Goal: Information Seeking & Learning: Learn about a topic

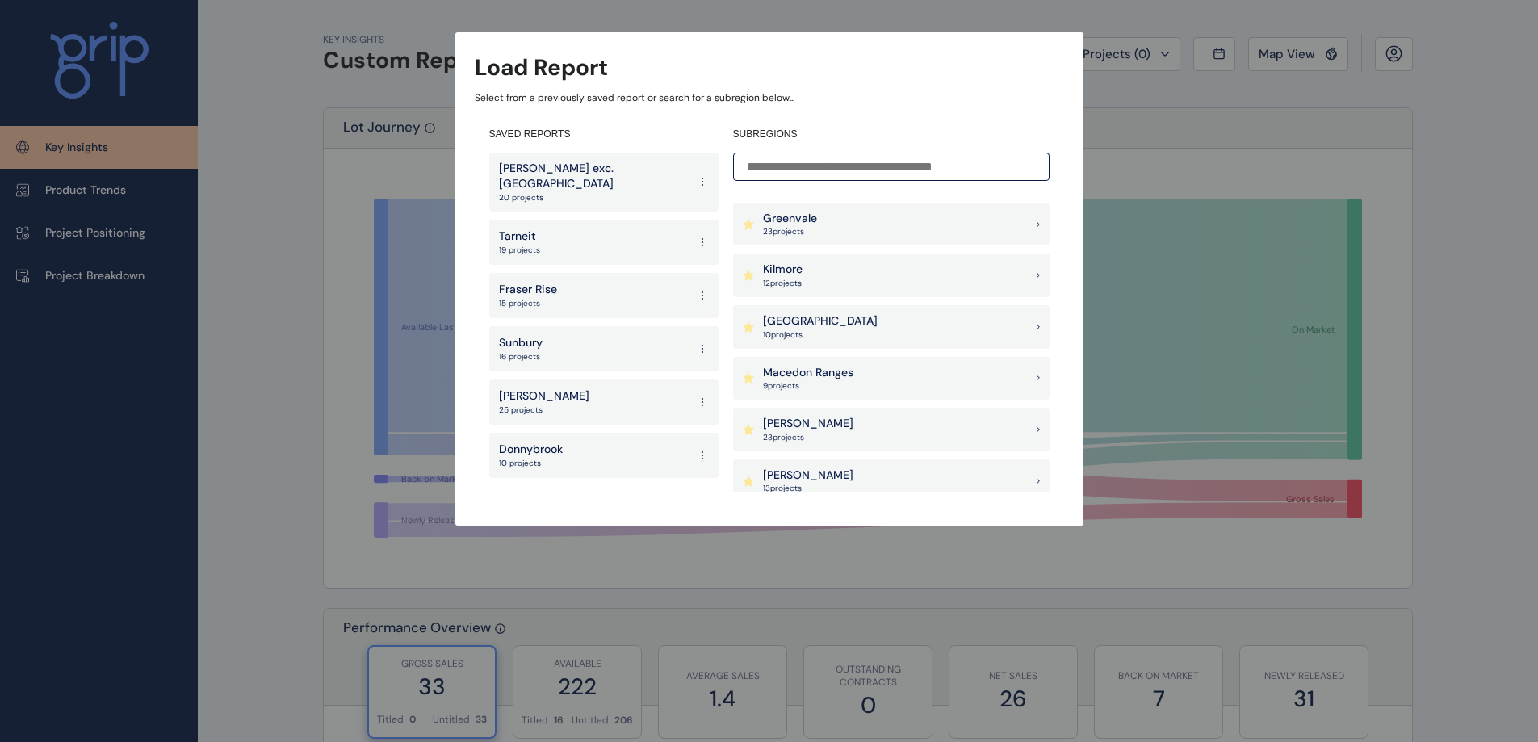
scroll to position [861, 0]
click at [832, 342] on p "10 project s" at bounding box center [820, 338] width 115 height 11
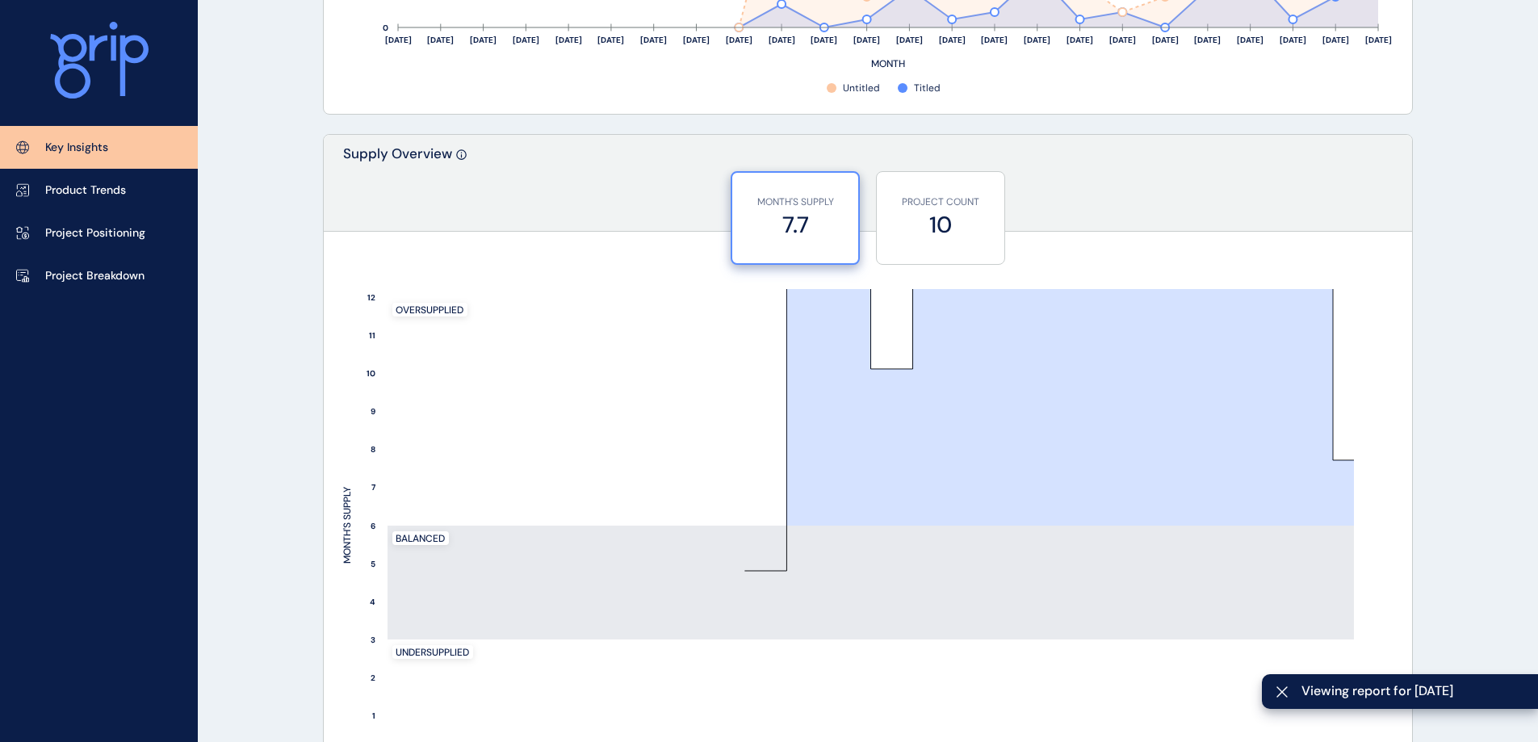
scroll to position [1292, 0]
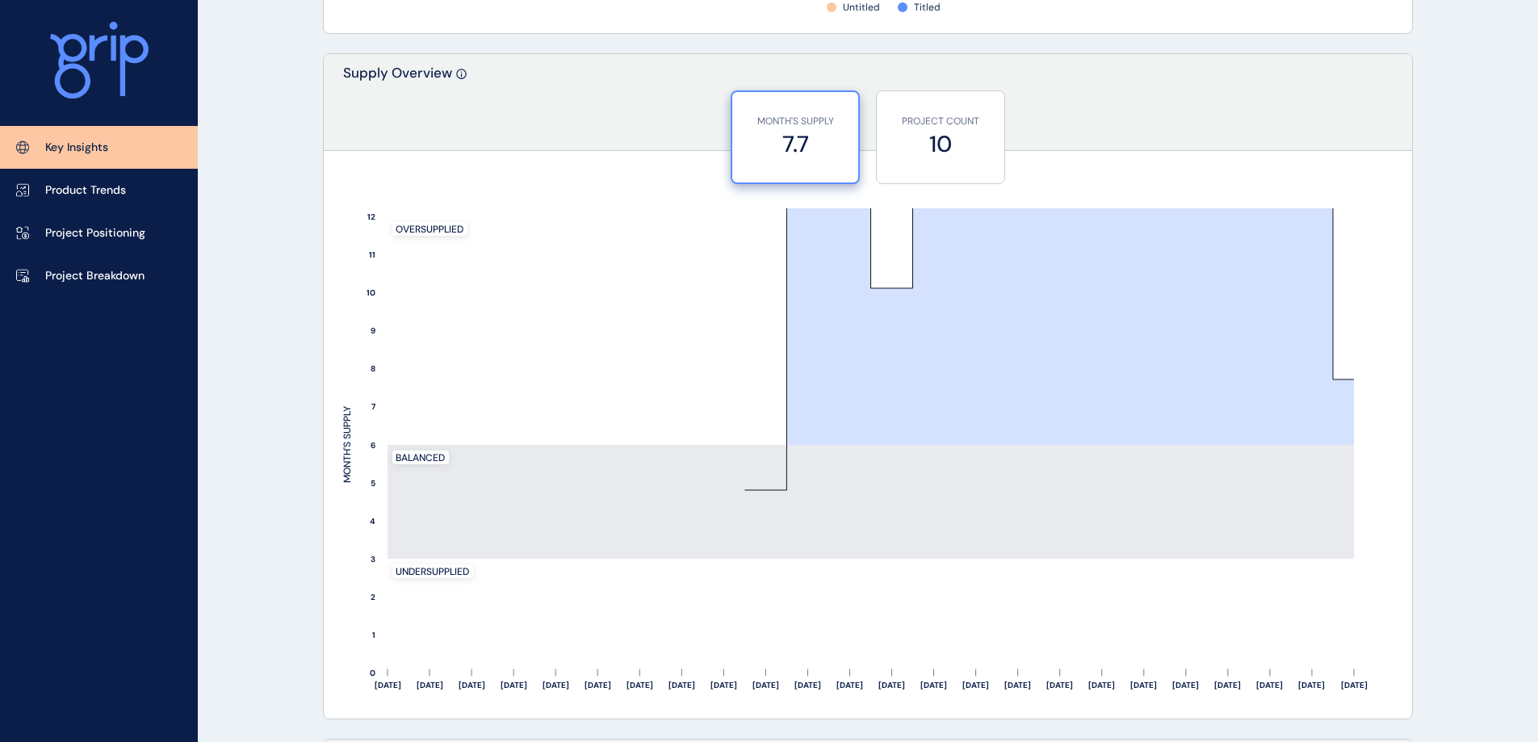
click at [77, 263] on link "Project Breakdown" at bounding box center [99, 275] width 198 height 43
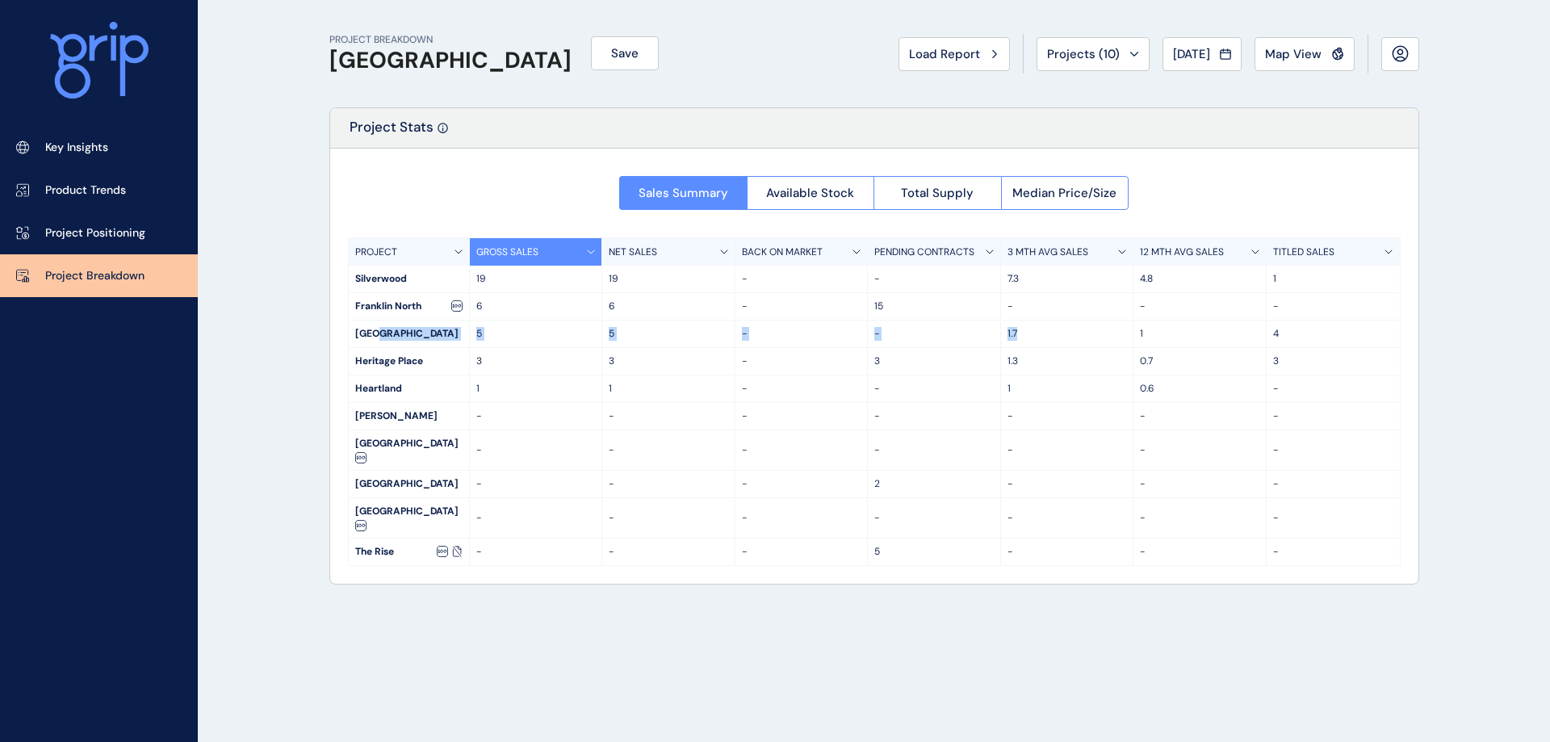
drag, startPoint x: 379, startPoint y: 333, endPoint x: 1057, endPoint y: 328, distance: 678.2
click at [1057, 328] on div "North Quarter 5 5 - - 1.7 1 4" at bounding box center [874, 334] width 1051 height 27
click at [785, 196] on span "Available Stock" at bounding box center [810, 193] width 88 height 16
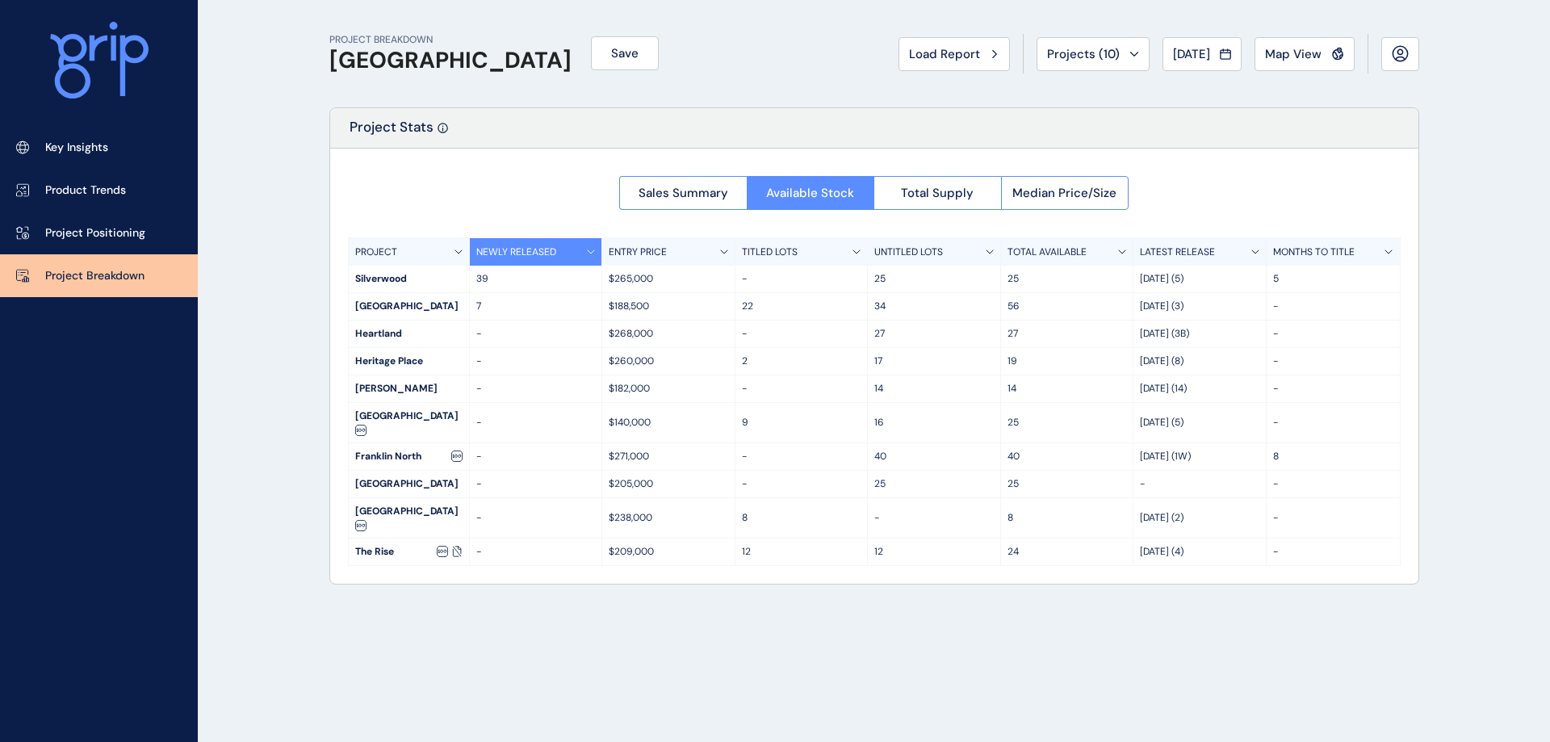
click at [946, 181] on button "Total Supply" at bounding box center [938, 193] width 128 height 34
